Goal: Check status: Check status

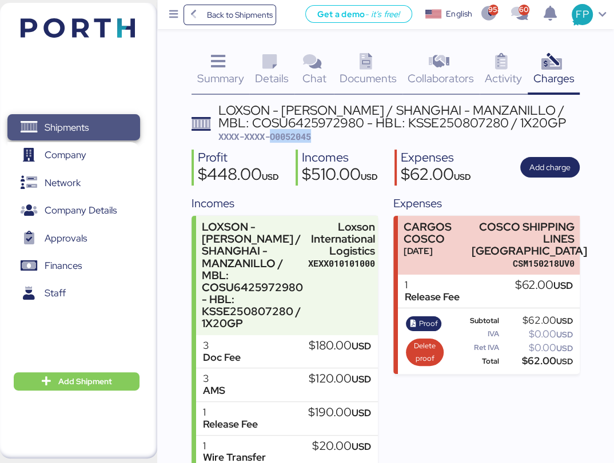
drag, startPoint x: 0, startPoint y: 0, endPoint x: 77, endPoint y: 128, distance: 149.2
click at [77, 128] on span "Shipments" at bounding box center [67, 127] width 44 height 17
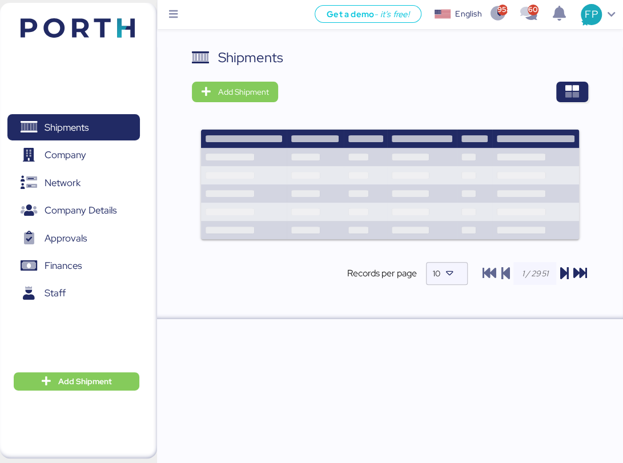
click at [587, 37] on div "Shipments Add Shipment Shipment Name FCL DAP shipment FM SHENZHEN TO MANZANILLO…" at bounding box center [311, 159] width 623 height 319
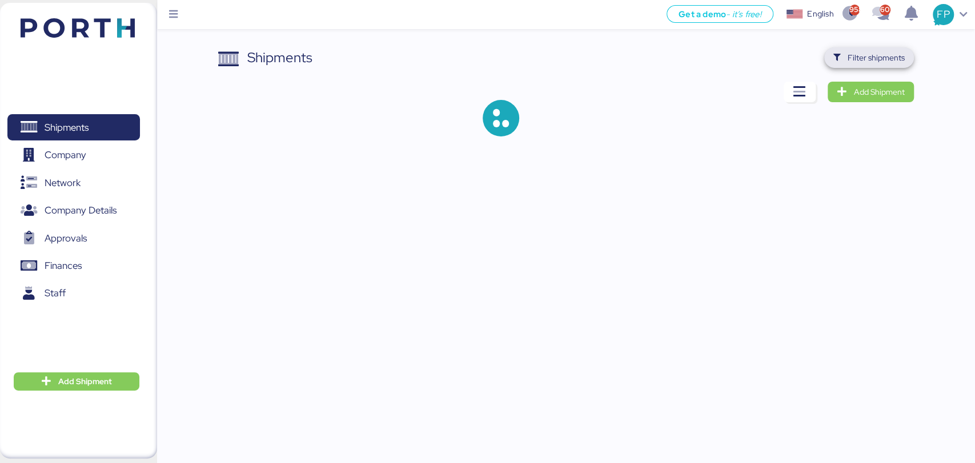
click at [613, 56] on span "Filter shipments" at bounding box center [876, 58] width 57 height 14
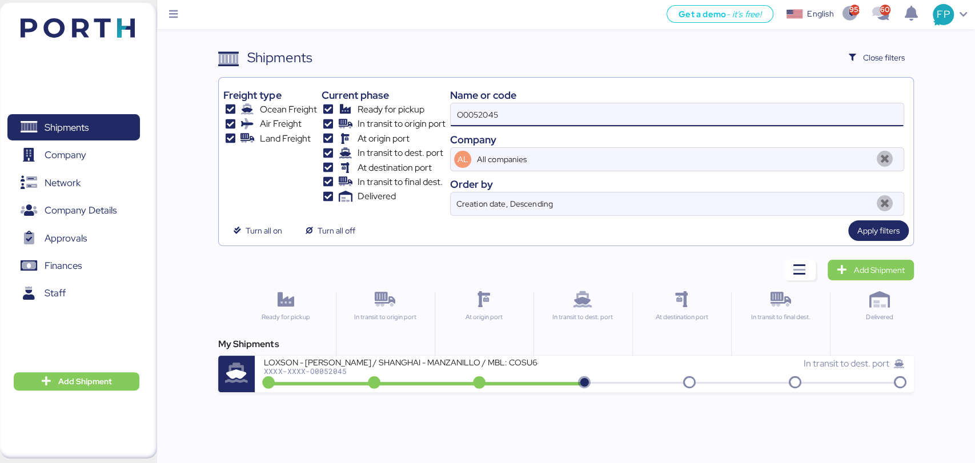
click at [479, 115] on input "O0052045" at bounding box center [677, 114] width 453 height 23
paste input "51"
type input "O0052051"
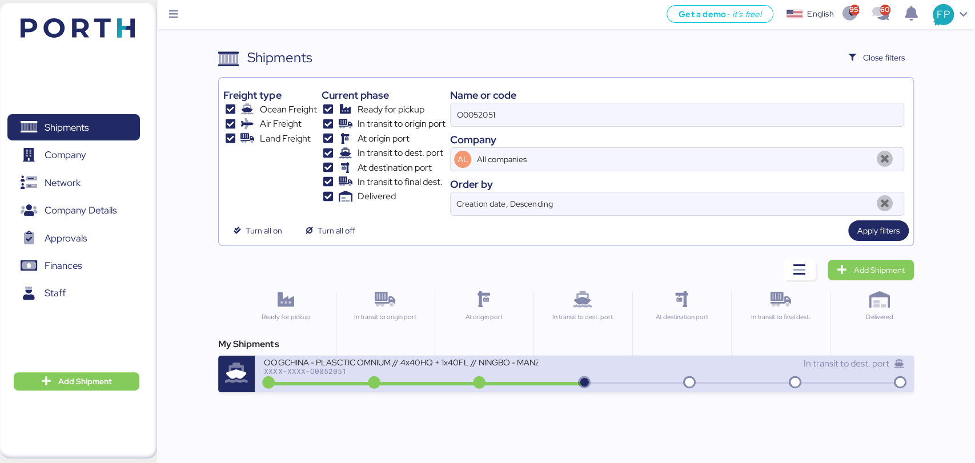
click at [432, 373] on div "XXXX-XXXX-O0052051" at bounding box center [401, 371] width 274 height 8
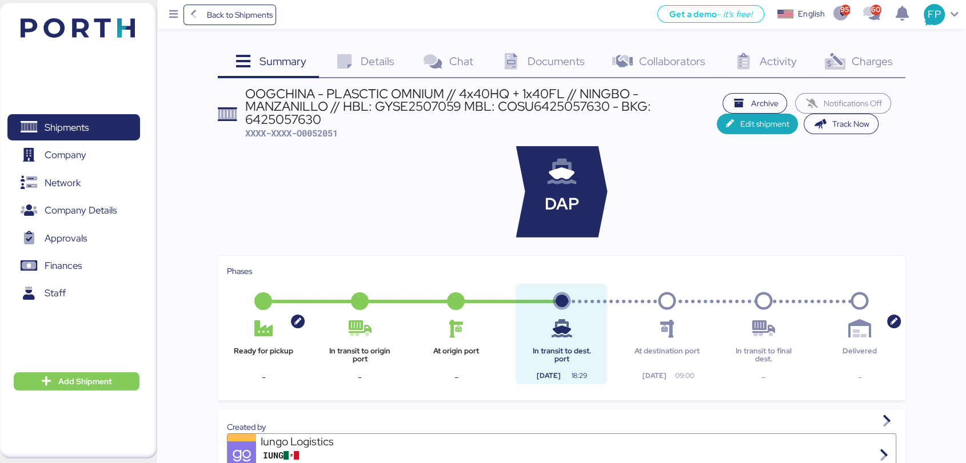
click at [613, 67] on span "Charges" at bounding box center [871, 61] width 41 height 15
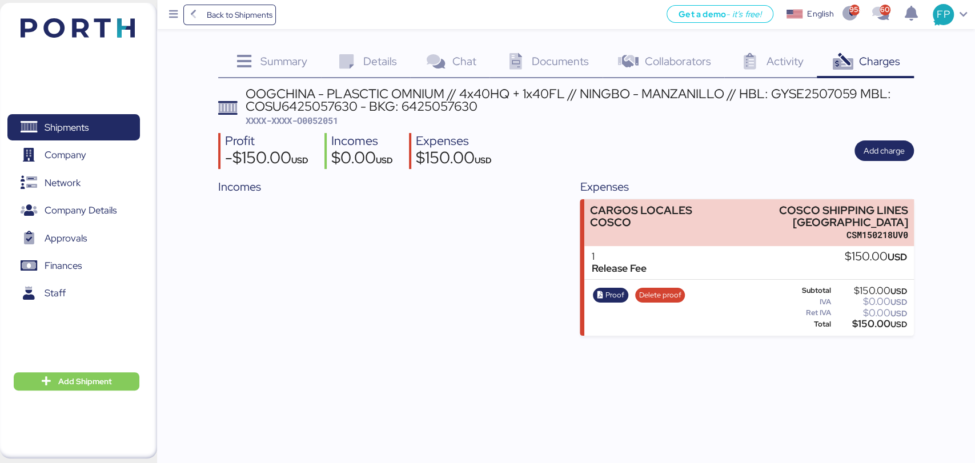
click at [329, 122] on span "XXXX-XXXX-O0052051" at bounding box center [292, 120] width 93 height 11
copy span "O0052051"
click at [357, 57] on icon at bounding box center [346, 62] width 25 height 17
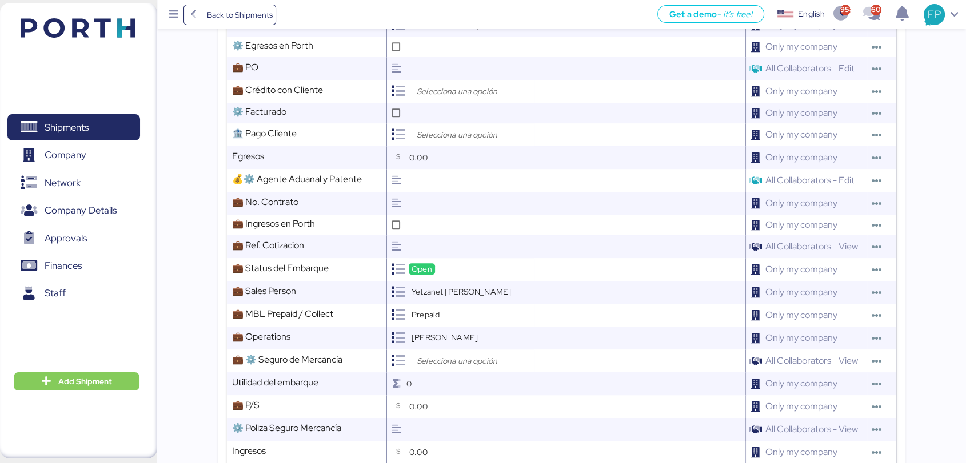
scroll to position [894, 0]
